Goal: Task Accomplishment & Management: Manage account settings

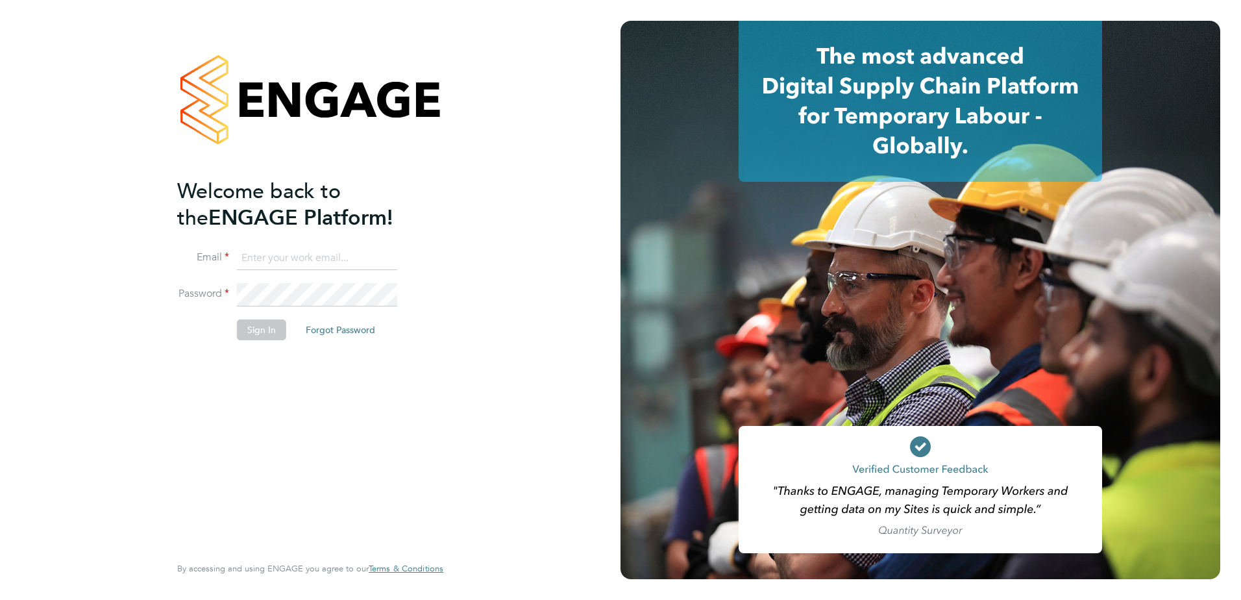
type input "adam.bouncer@vistry.co.uk"
click at [273, 334] on button "Sign In" at bounding box center [261, 329] width 49 height 21
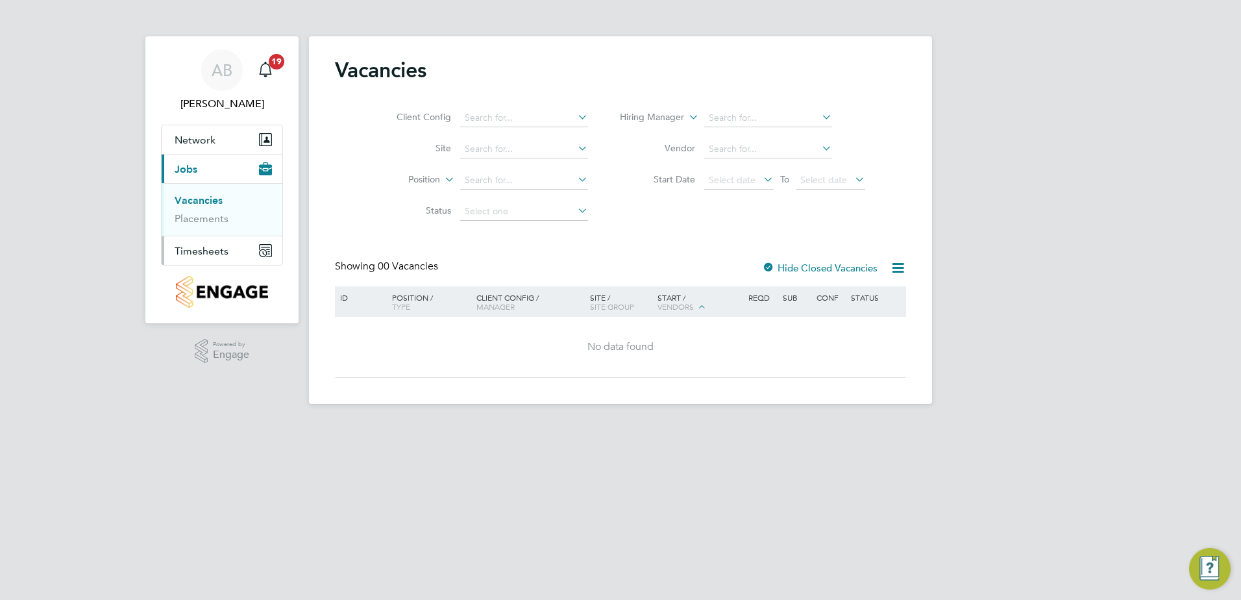
drag, startPoint x: 212, startPoint y: 251, endPoint x: 208, endPoint y: 256, distance: 6.7
click at [212, 251] on span "Timesheets" at bounding box center [202, 251] width 54 height 12
click at [213, 227] on link "Timesheets" at bounding box center [202, 229] width 54 height 12
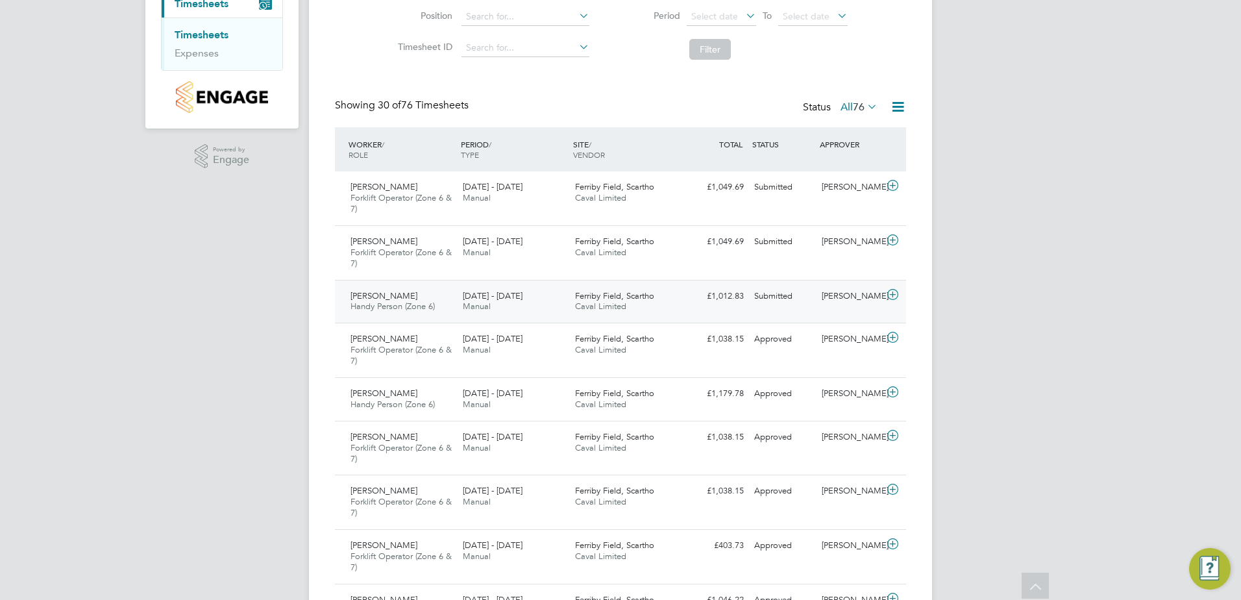
click at [684, 296] on div "£1,012.83 Submitted" at bounding box center [716, 296] width 68 height 21
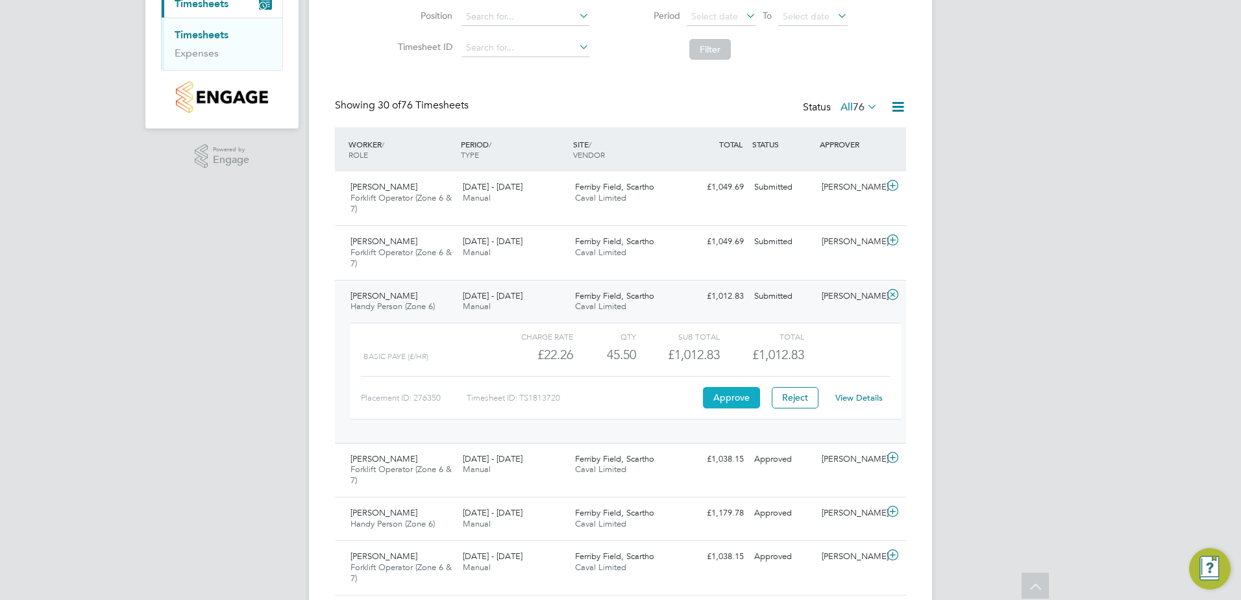
click at [716, 395] on button "Approve" at bounding box center [731, 397] width 57 height 21
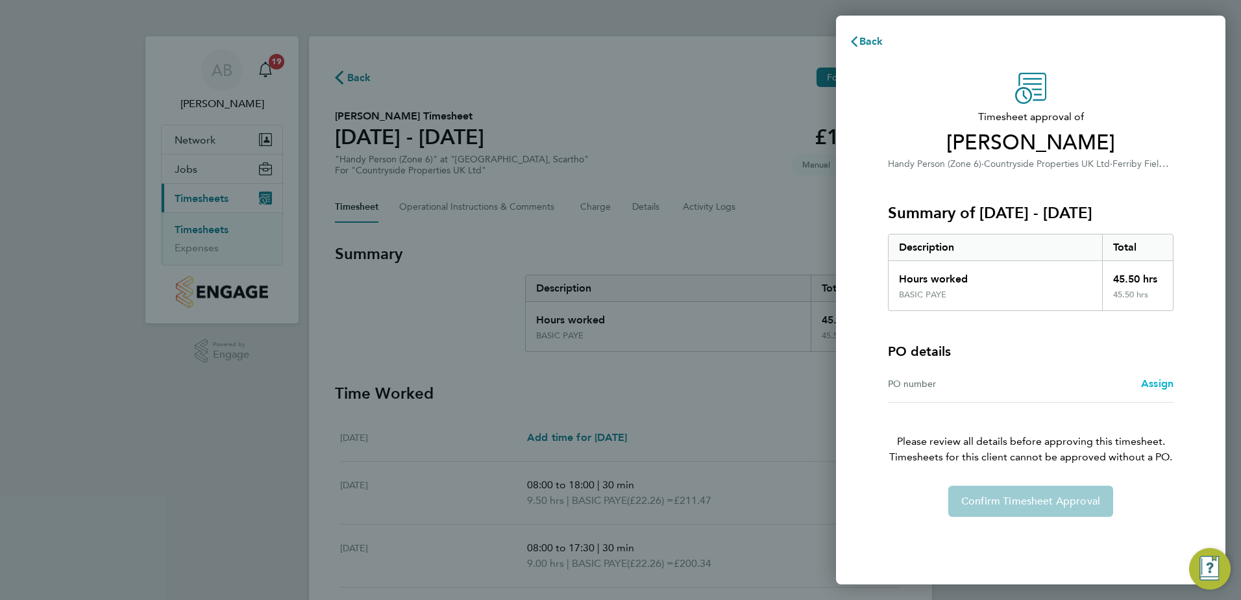
click at [1152, 382] on span "Assign" at bounding box center [1157, 383] width 32 height 12
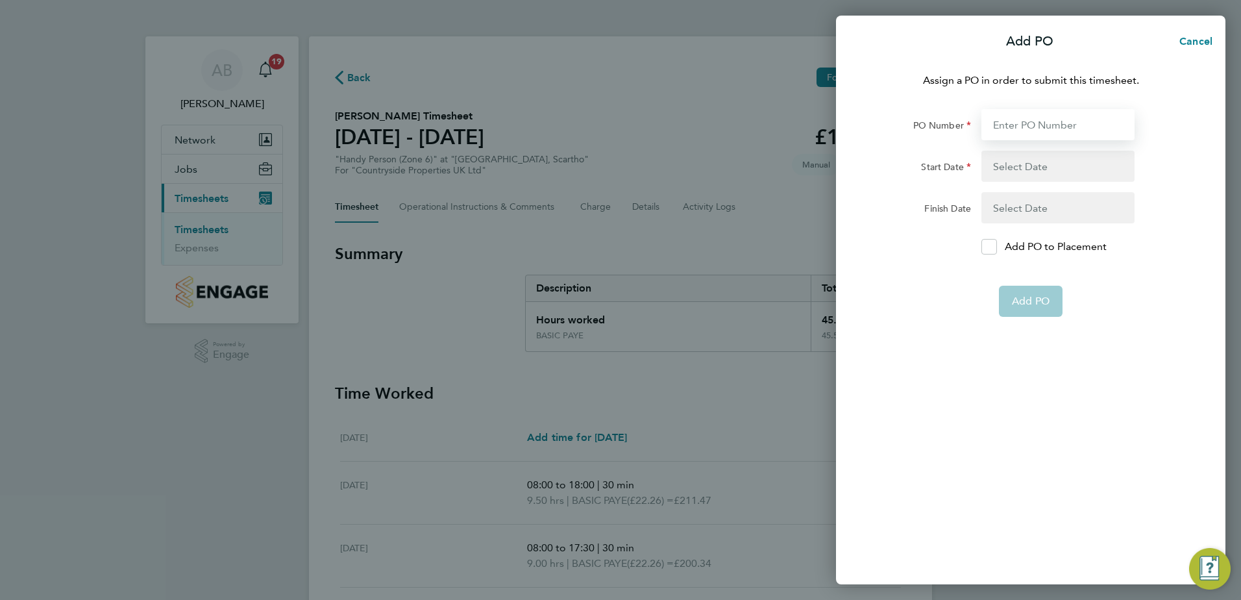
click at [1030, 121] on input "PO Number" at bounding box center [1058, 124] width 153 height 31
type input "YZ087"
type input "18 Aug 25"
type input "24 Aug 25"
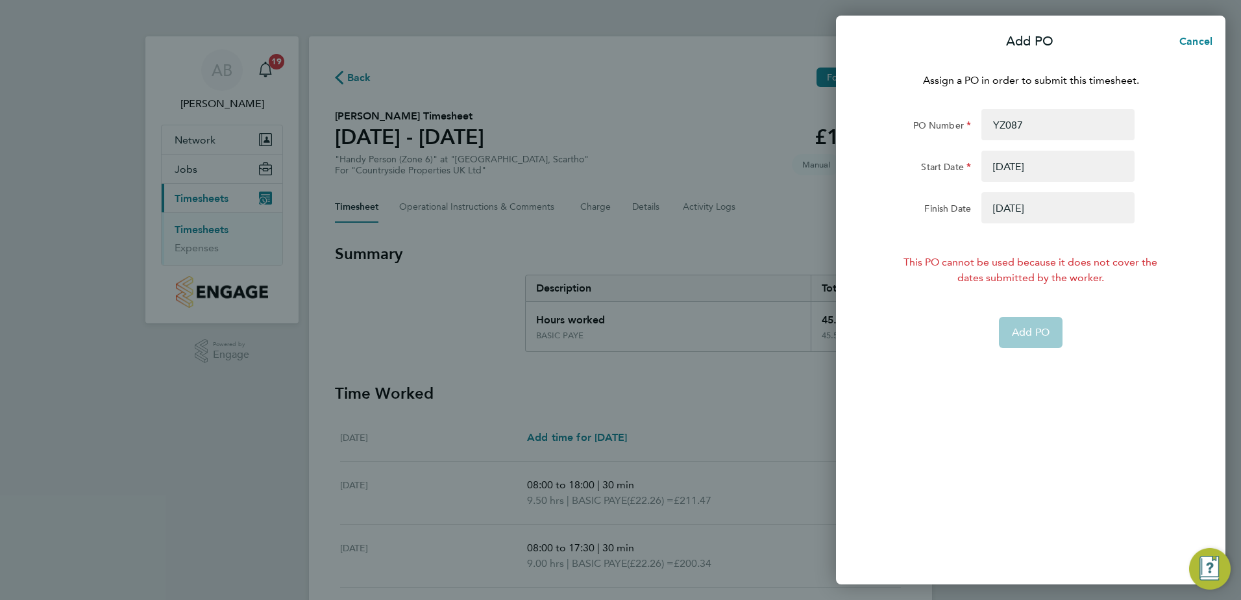
click at [1060, 169] on button "button" at bounding box center [1058, 166] width 153 height 31
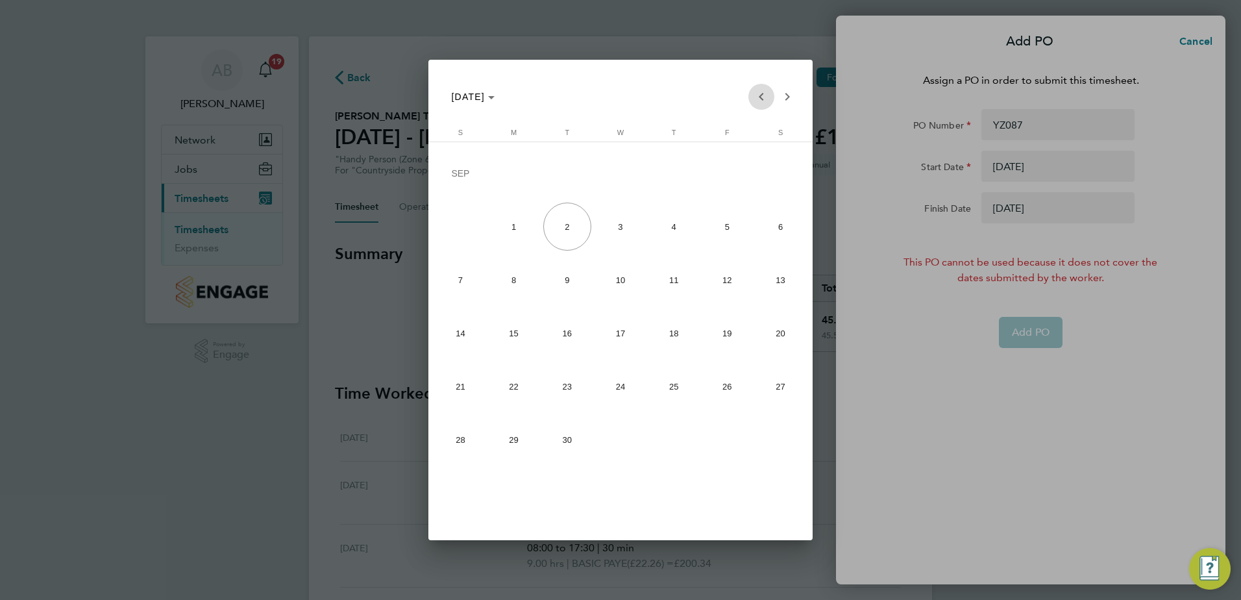
click at [760, 97] on span "Previous month" at bounding box center [762, 97] width 26 height 26
click at [510, 381] on span "25" at bounding box center [514, 390] width 48 height 48
type input "[DATE]"
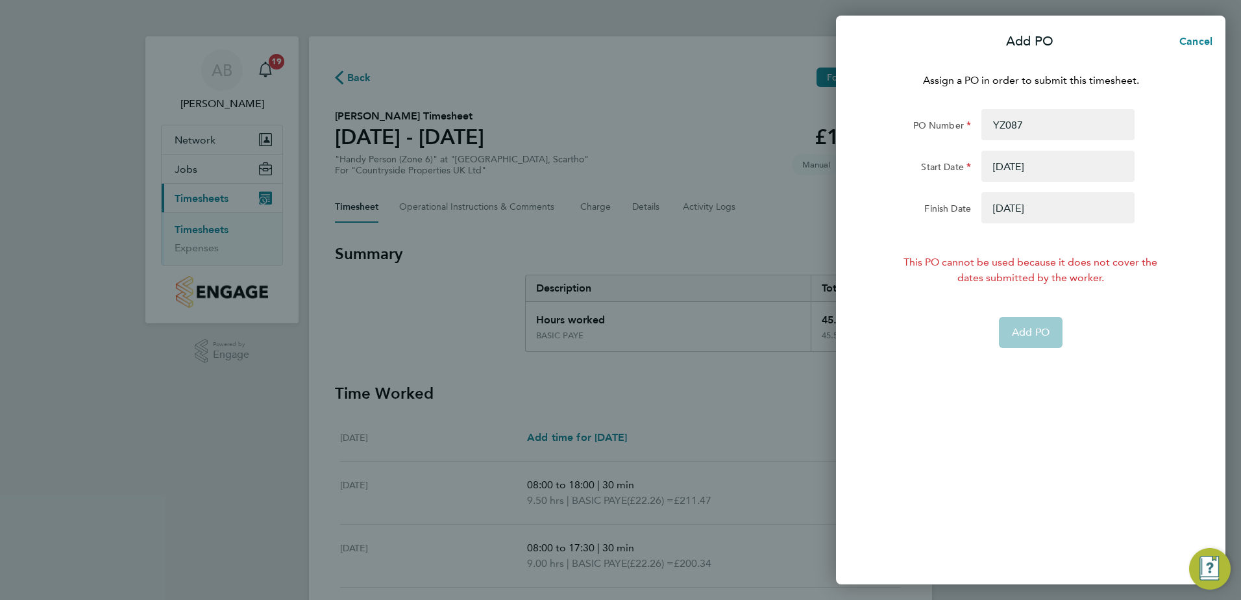
click at [1028, 208] on button "button" at bounding box center [1058, 207] width 153 height 31
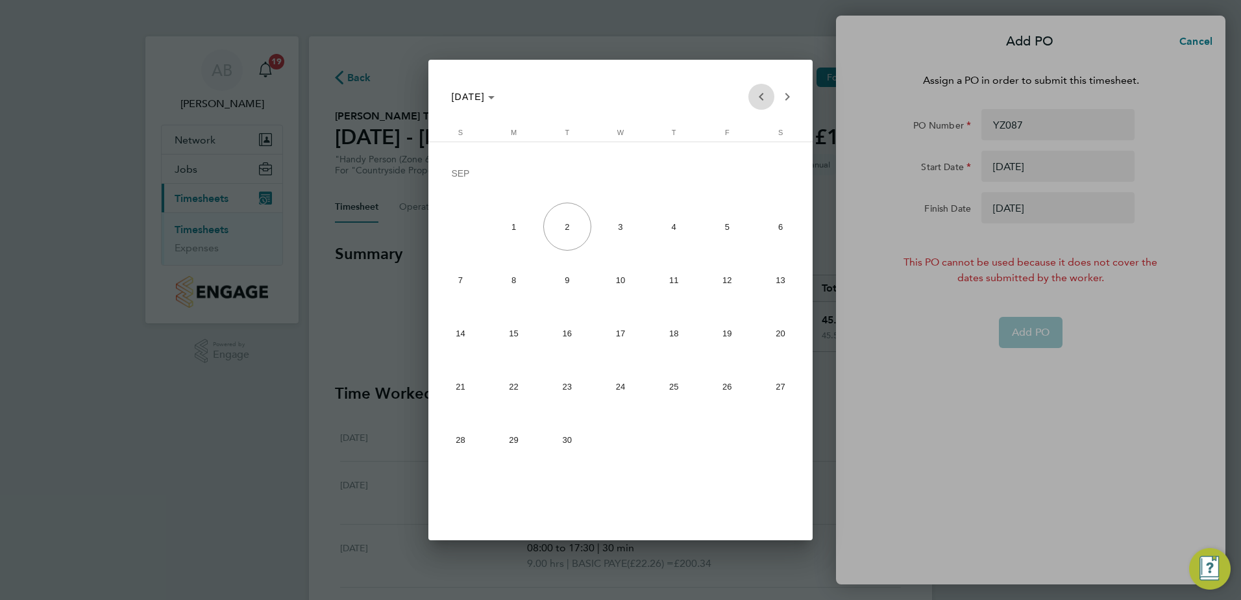
click at [767, 99] on span "Previous month" at bounding box center [762, 97] width 26 height 26
click at [458, 441] on span "31" at bounding box center [460, 443] width 48 height 48
type input "[DATE]"
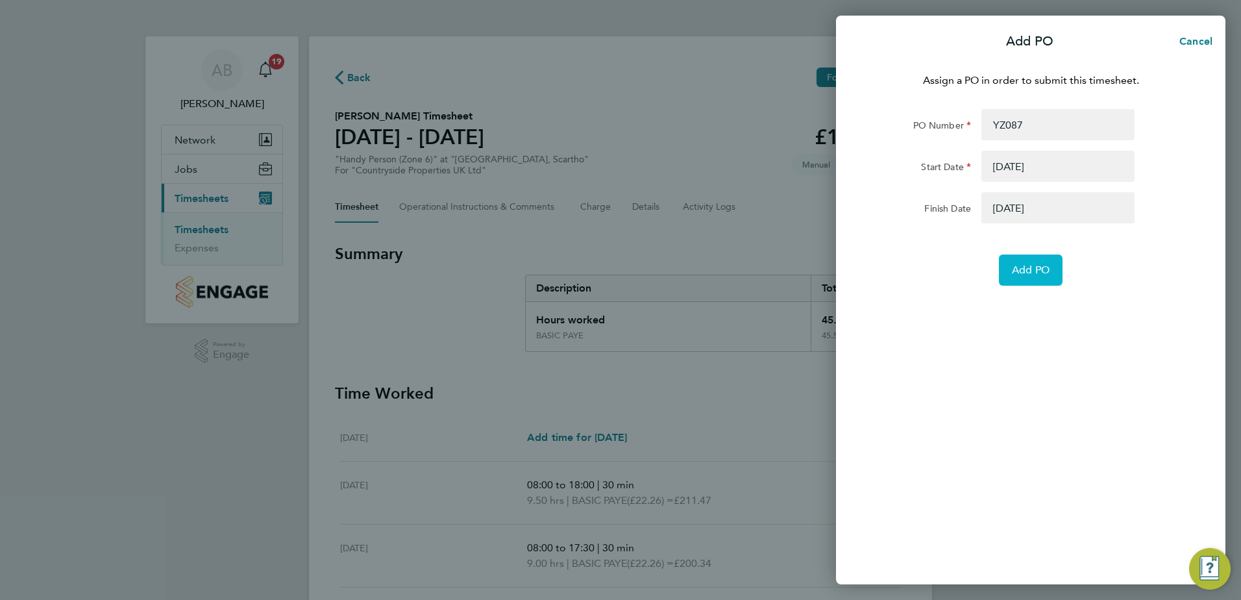
click at [1039, 280] on button "Add PO" at bounding box center [1031, 270] width 64 height 31
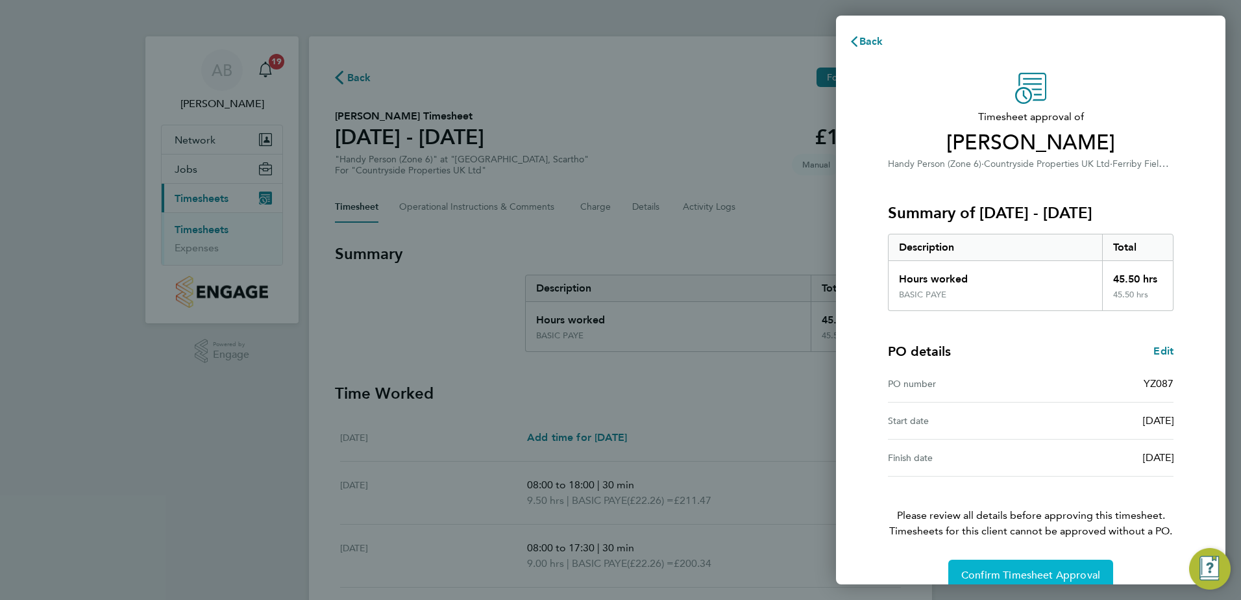
click at [1021, 571] on span "Confirm Timesheet Approval" at bounding box center [1031, 575] width 139 height 13
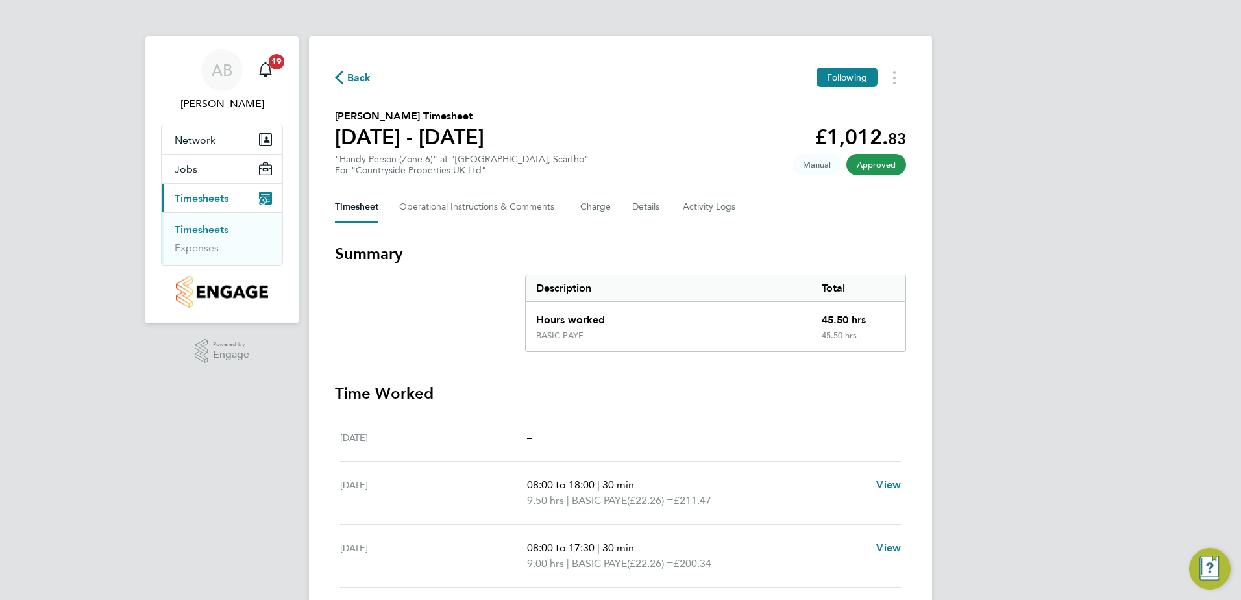
click at [206, 227] on link "Timesheets" at bounding box center [202, 229] width 54 height 12
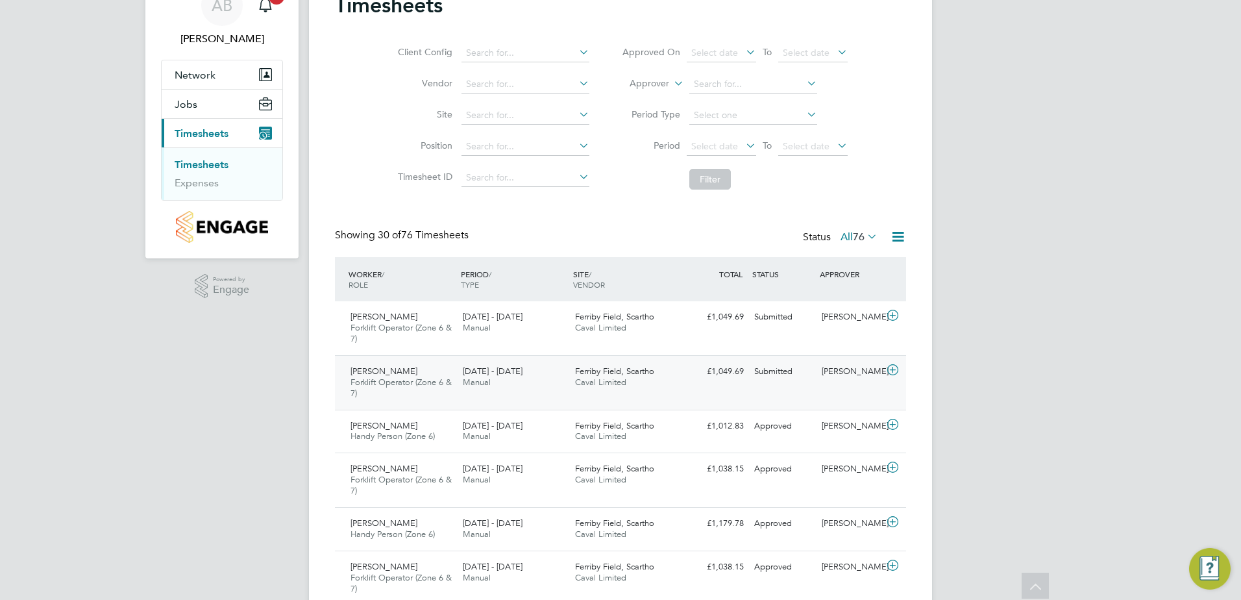
click at [697, 394] on div "Paul Armstrong Forklift Operator (Zone 6 & 7) 25 - 31 Aug 2025 25 - 31 Aug 2025…" at bounding box center [620, 382] width 571 height 55
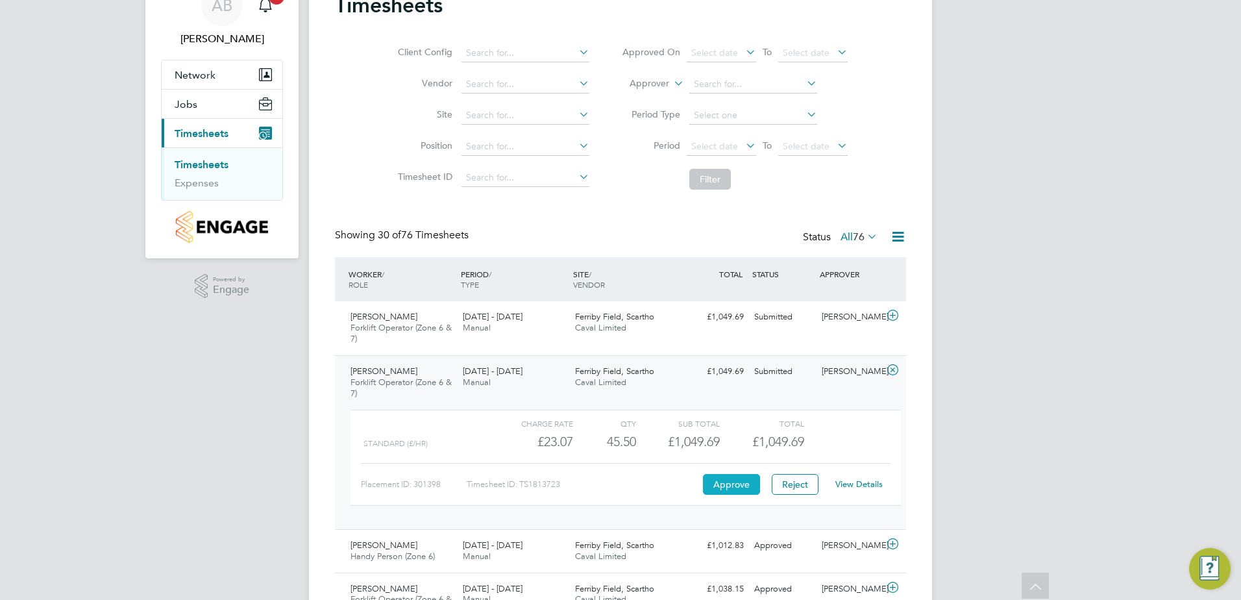
click at [721, 481] on button "Approve" at bounding box center [731, 484] width 57 height 21
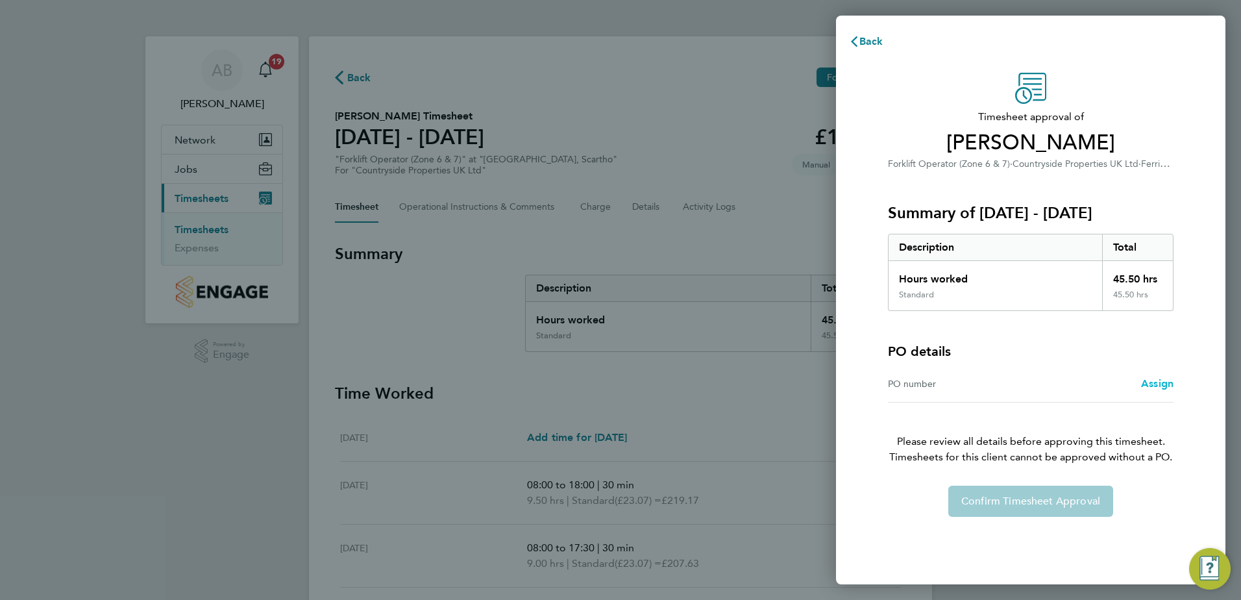
click at [1151, 382] on span "Assign" at bounding box center [1157, 383] width 32 height 12
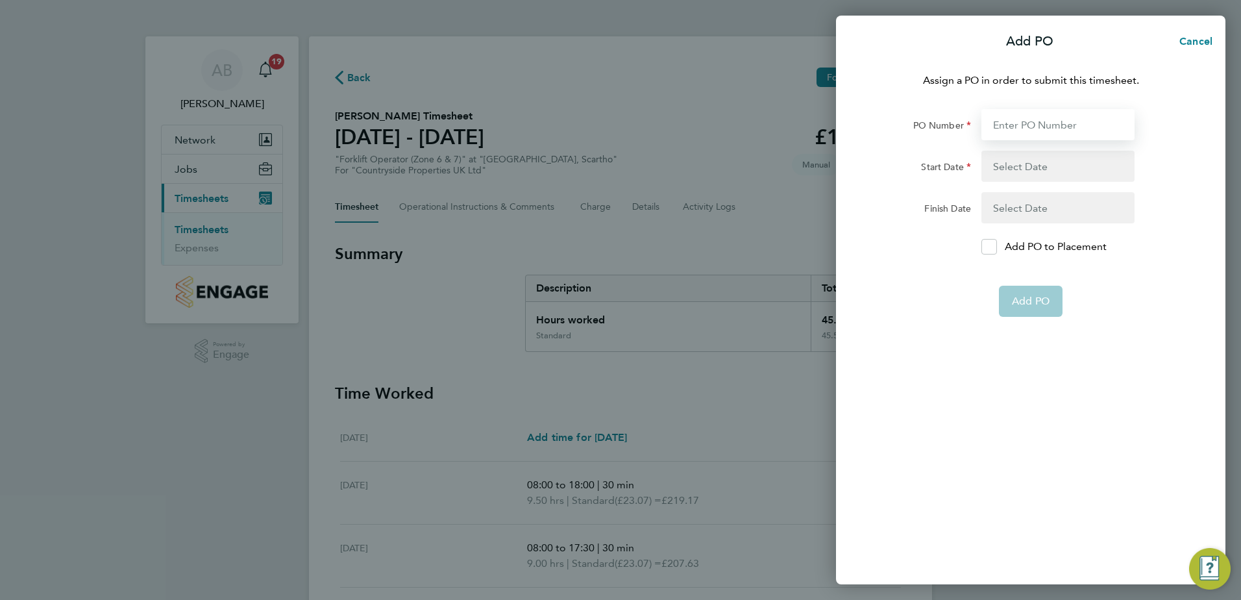
click at [1014, 128] on input "PO Number" at bounding box center [1058, 124] width 153 height 31
type input "YZ087"
type input "[DATE]"
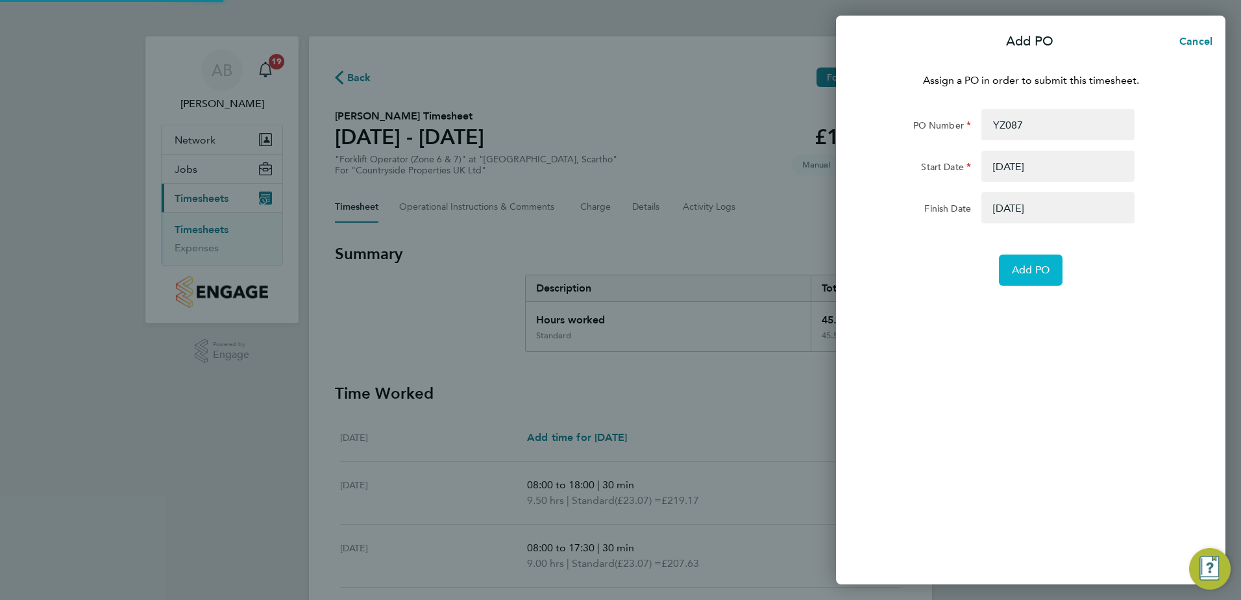
click at [1023, 275] on span "Add PO" at bounding box center [1031, 270] width 38 height 13
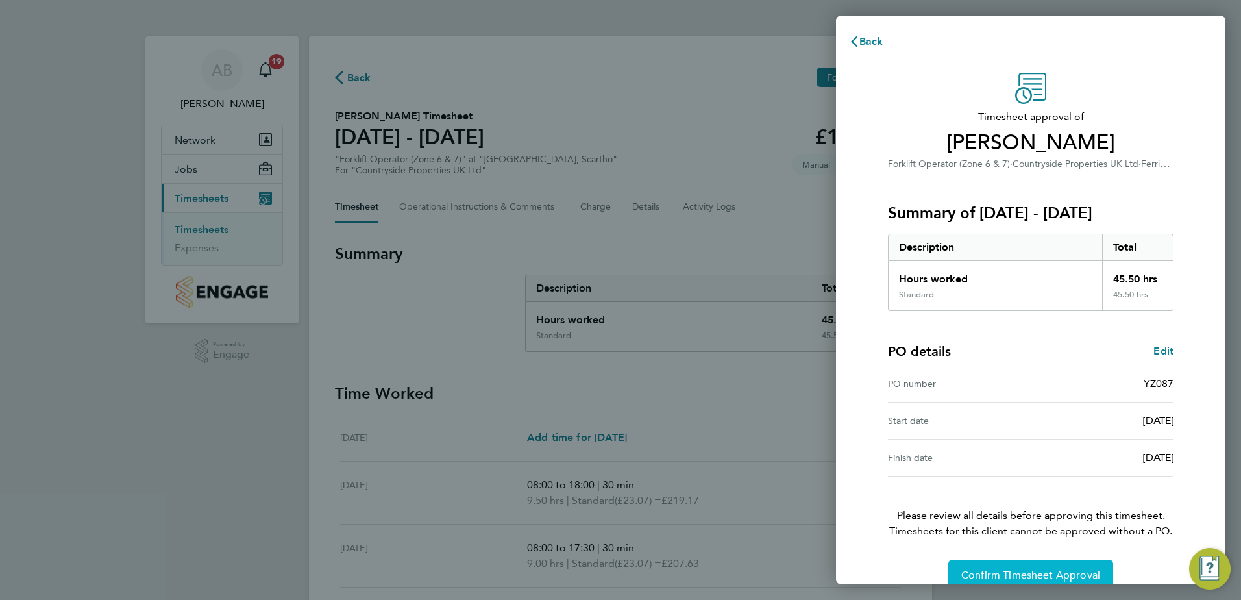
click at [1022, 573] on span "Confirm Timesheet Approval" at bounding box center [1031, 575] width 139 height 13
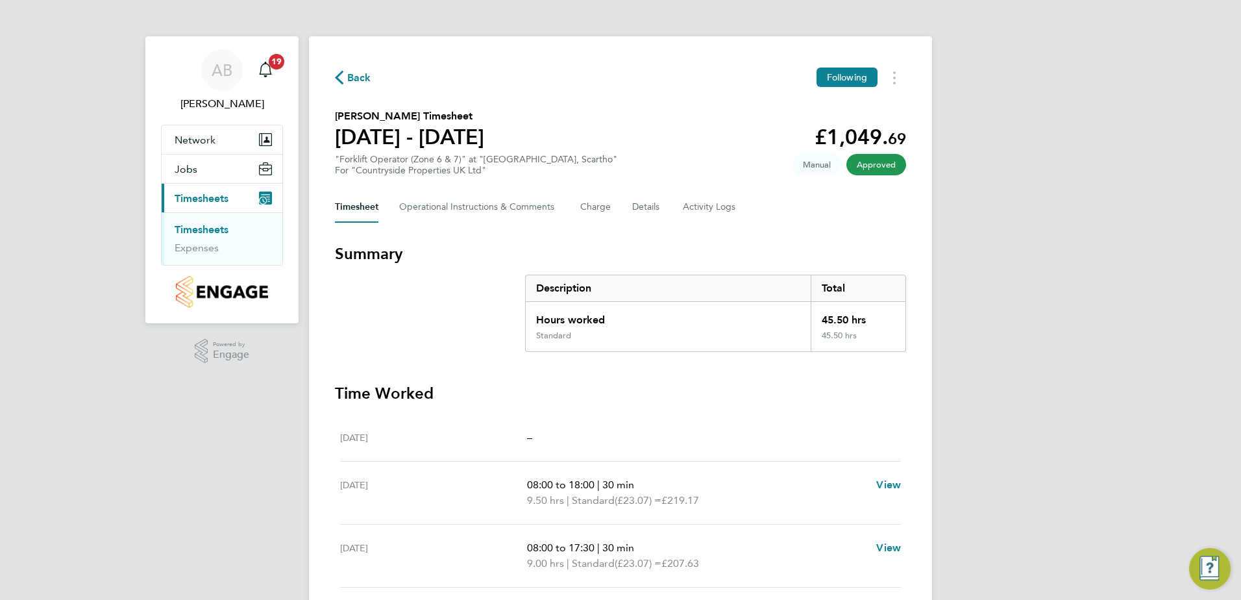
click at [205, 231] on link "Timesheets" at bounding box center [202, 229] width 54 height 12
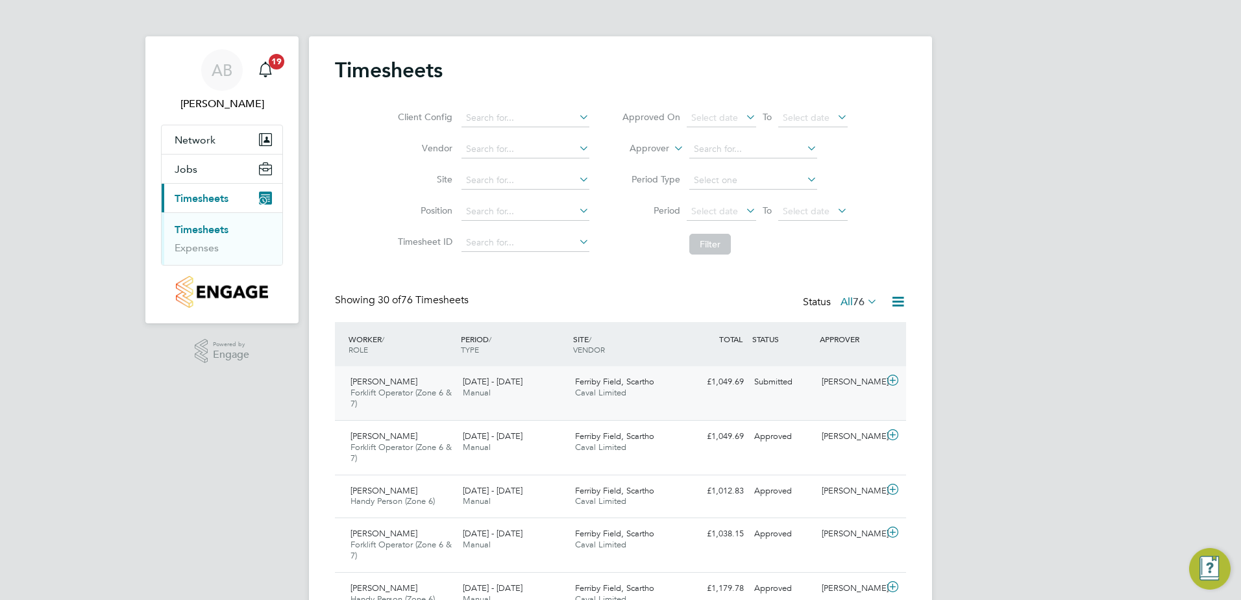
click at [682, 382] on div "£1,049.69 Submitted" at bounding box center [716, 381] width 68 height 21
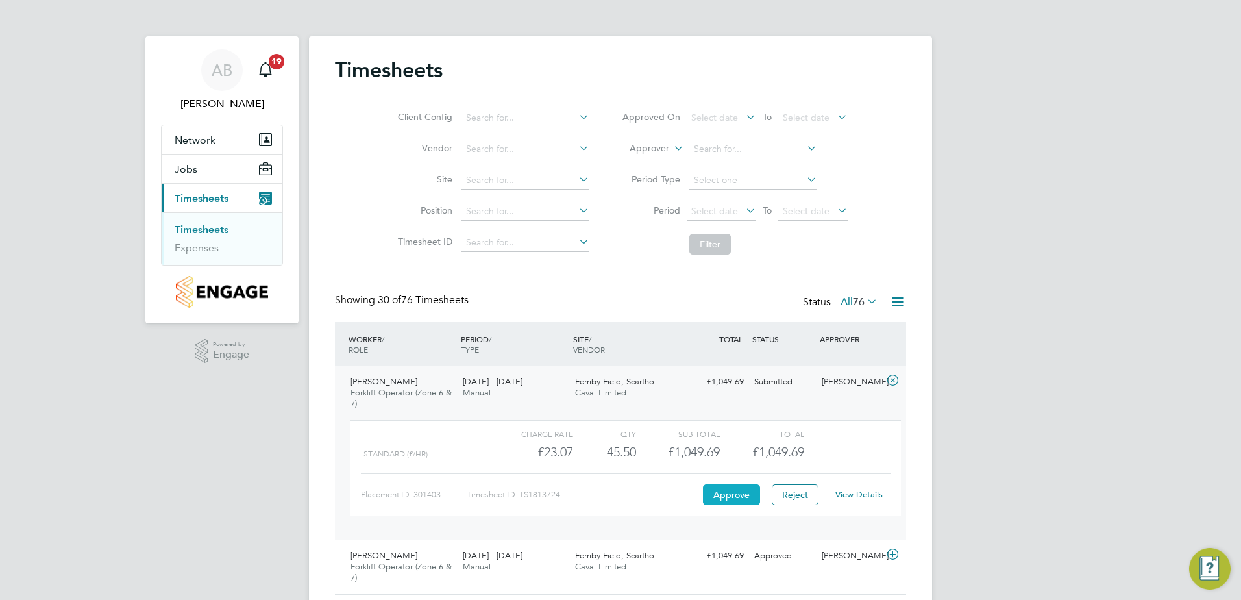
click at [738, 497] on button "Approve" at bounding box center [731, 494] width 57 height 21
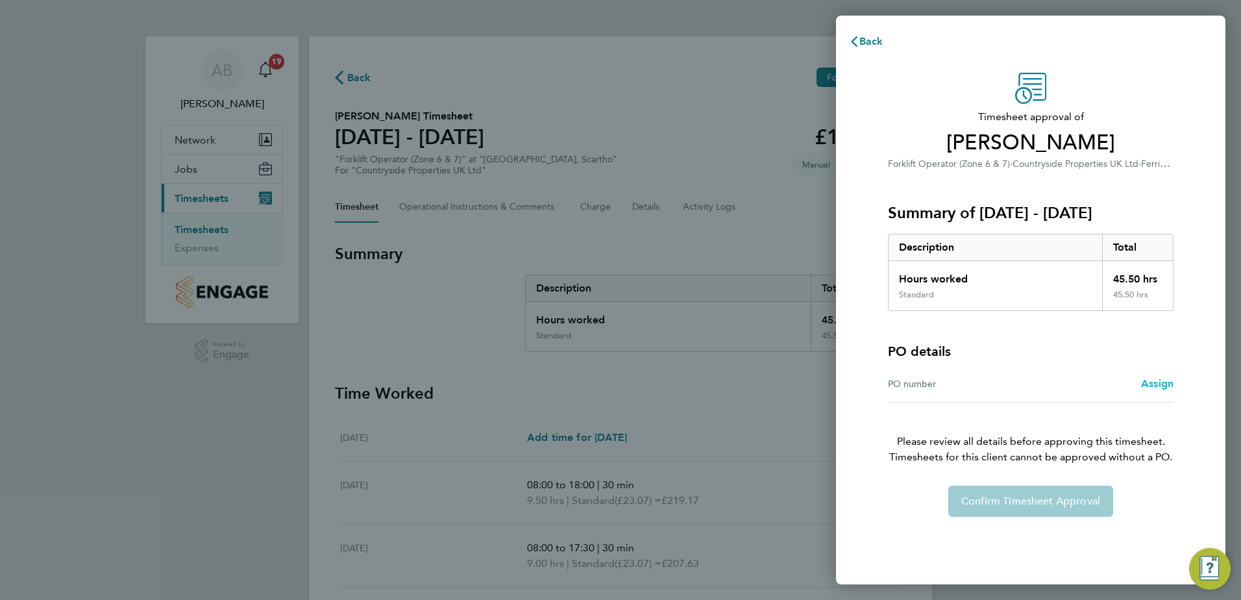
click at [1161, 386] on span "Assign" at bounding box center [1157, 383] width 32 height 12
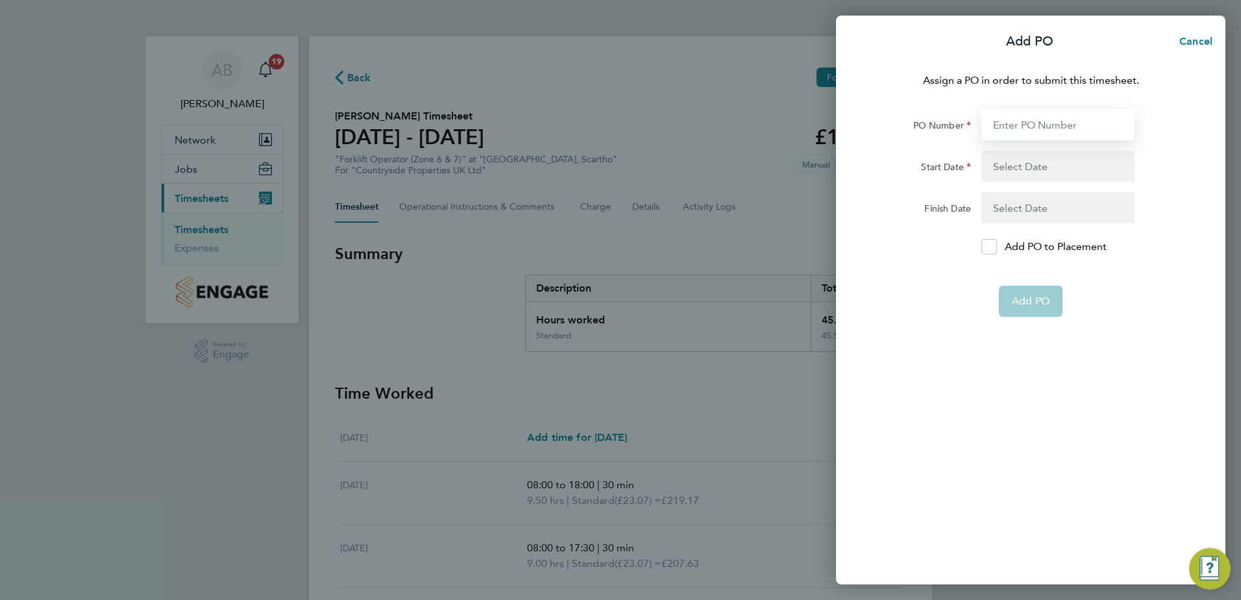
click at [1048, 130] on input "PO Number" at bounding box center [1058, 124] width 153 height 31
type input "YZ087"
type input "[DATE]"
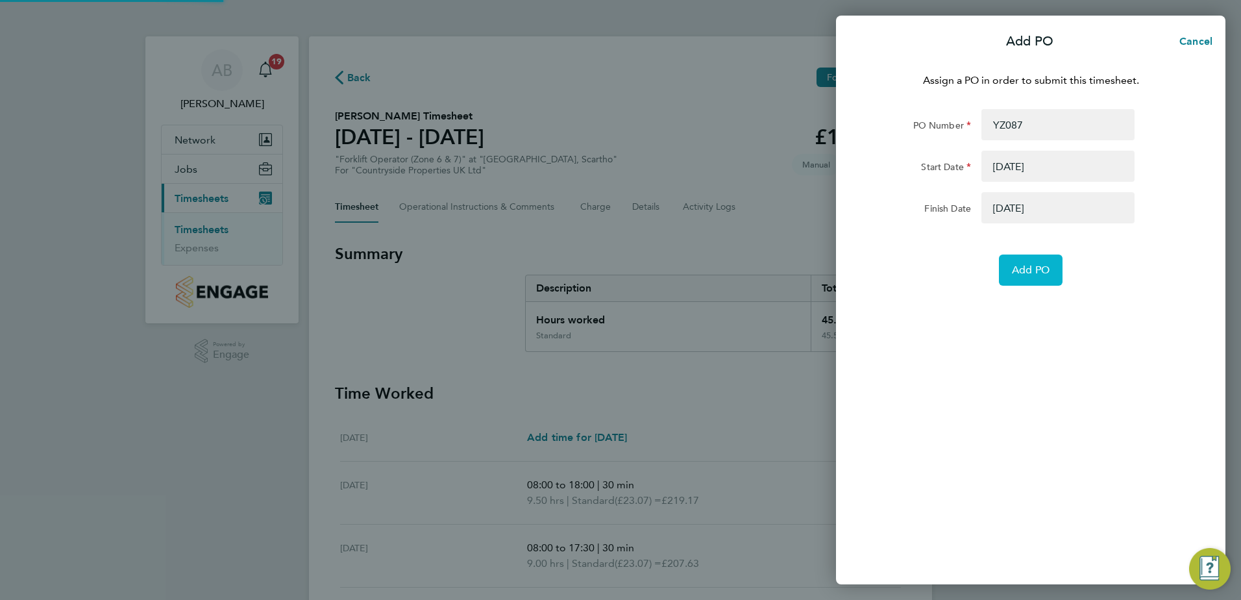
click at [1034, 273] on span "Add PO" at bounding box center [1031, 270] width 38 height 13
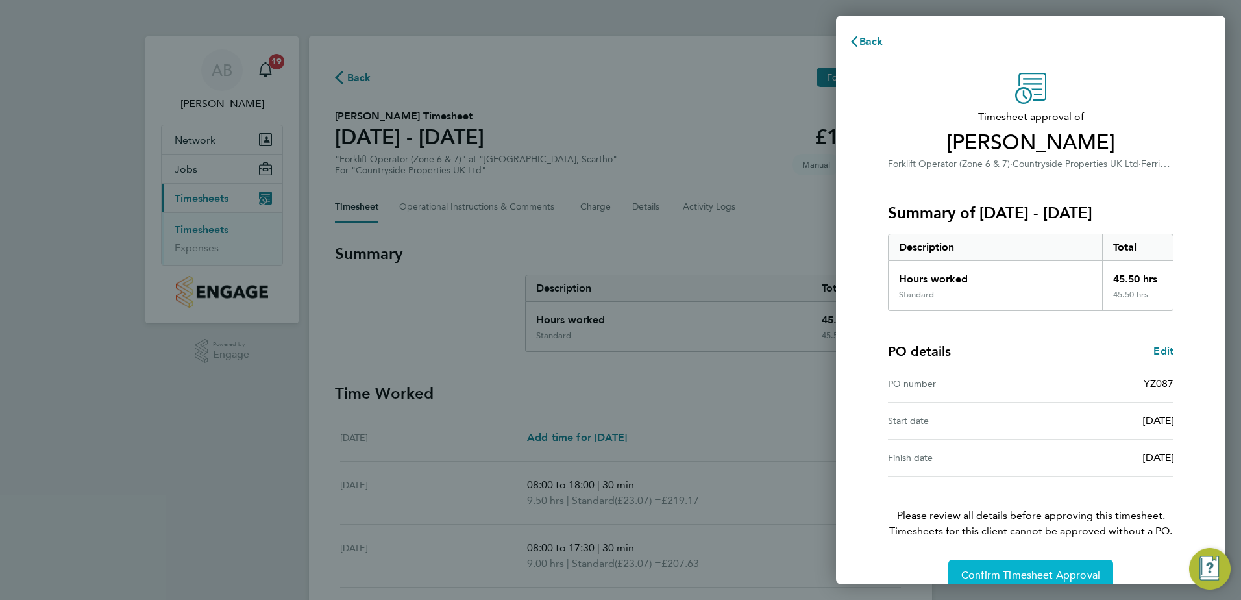
click at [1000, 573] on span "Confirm Timesheet Approval" at bounding box center [1031, 575] width 139 height 13
